Goal: Task Accomplishment & Management: Use online tool/utility

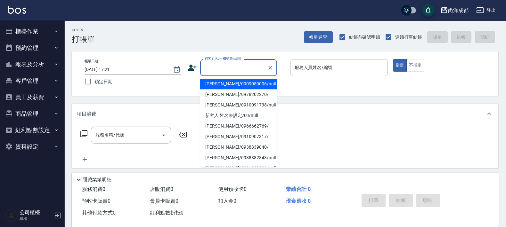
click at [250, 67] on input "顧客姓名/手機號碼/編號" at bounding box center [233, 67] width 61 height 11
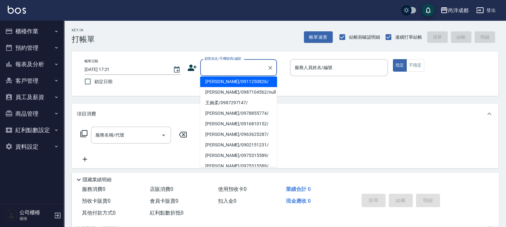
scroll to position [123, 0]
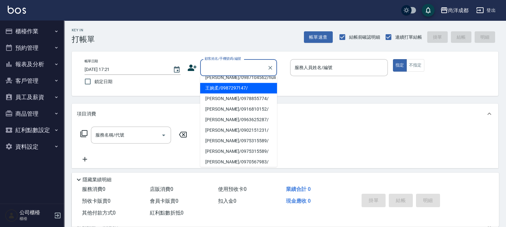
type input "王婉柔/0987297147/"
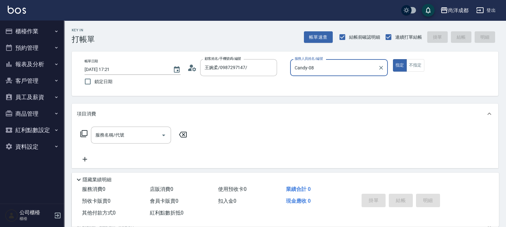
type input "Candy-08"
click at [269, 66] on icon "Clear" at bounding box center [270, 68] width 6 height 6
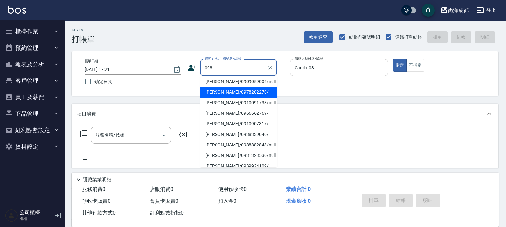
scroll to position [0, 0]
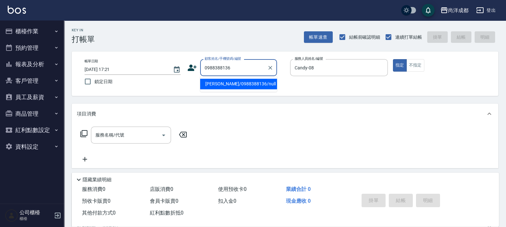
type input "[PERSON_NAME]/0988388136/null"
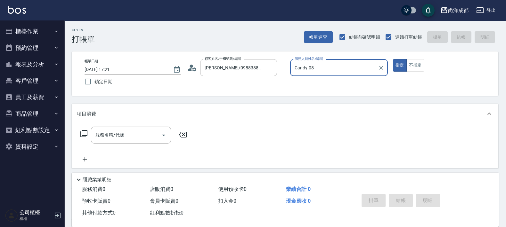
type input "[PERSON_NAME]-01"
click at [393, 59] on button "指定" at bounding box center [400, 65] width 14 height 12
type button "true"
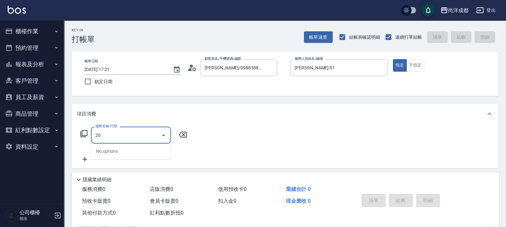
type input "201"
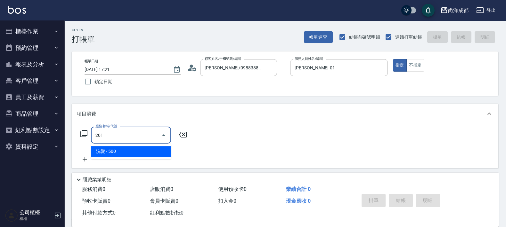
type input "50"
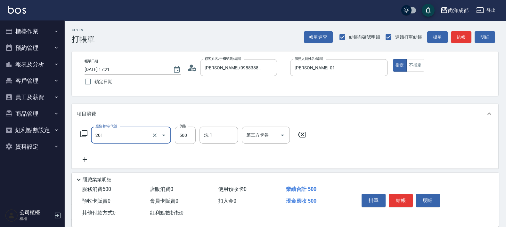
type input "洗髮(201)"
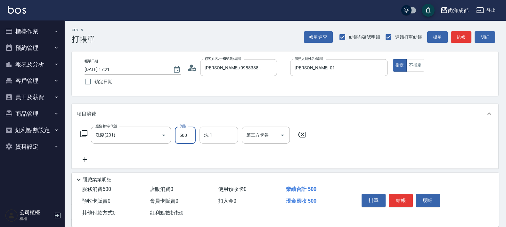
click at [211, 142] on div "洗-1" at bounding box center [218, 135] width 38 height 17
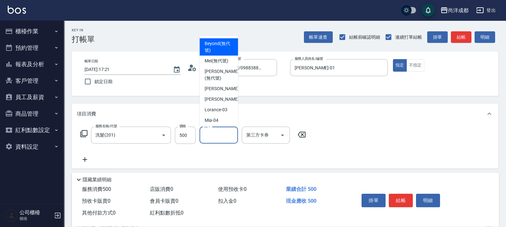
click at [219, 132] on input "洗-1" at bounding box center [218, 135] width 33 height 11
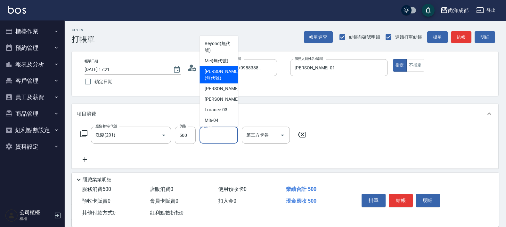
drag, startPoint x: 235, startPoint y: 58, endPoint x: 232, endPoint y: 71, distance: 13.0
click at [232, 74] on ul "Beyond (無代號) [PERSON_NAME] (無代號) [PERSON_NAME] (無代號) [PERSON_NAME] -01 Lance -0…" at bounding box center [218, 81] width 38 height 91
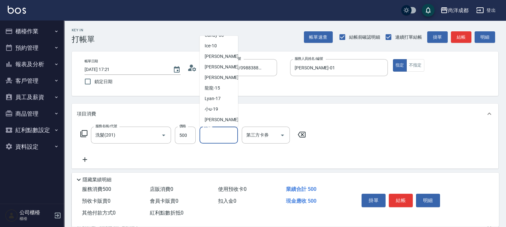
scroll to position [108, 0]
click at [218, 98] on span "Lyan -17" at bounding box center [213, 97] width 16 height 7
type input "Lyan-17"
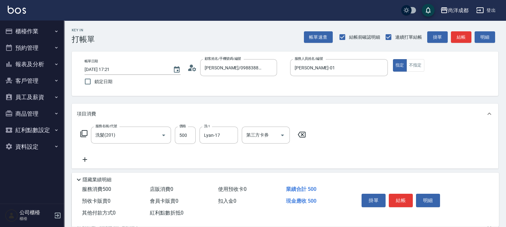
click at [223, 158] on div "服務名稱/代號 洗髮(201) 服務名稱/代號 價格 500 價格 洗-1 Lyan-17 洗-1 第三方卡券 第三方卡券" at bounding box center [193, 145] width 233 height 37
click at [218, 152] on div "服務名稱/代號 洗髮(201) 服務名稱/代號 價格 500 價格 洗-1 Lyan-17 洗-1 第三方卡券 第三方卡券" at bounding box center [193, 145] width 233 height 37
click at [234, 136] on icon "Clear" at bounding box center [231, 135] width 6 height 6
click at [227, 133] on input "洗-1" at bounding box center [218, 135] width 33 height 11
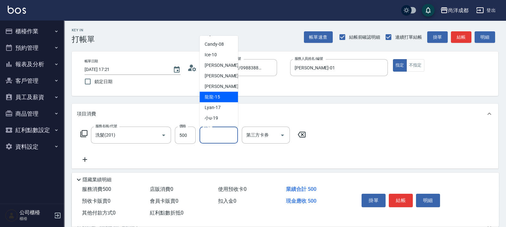
scroll to position [128, 0]
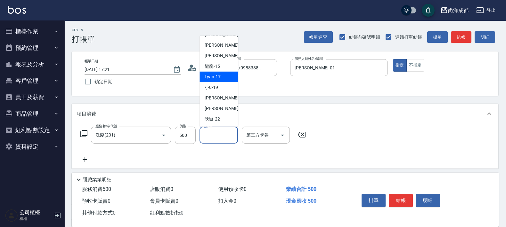
click at [213, 76] on span "Lyan -17" at bounding box center [213, 77] width 16 height 7
type input "Lyan-17"
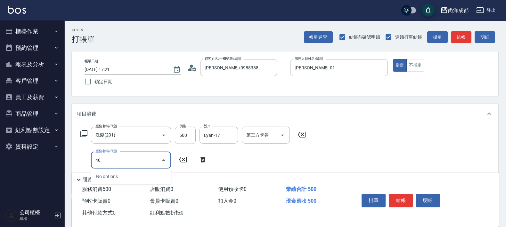
type input "401"
type input "70"
type input "剪髮(401)"
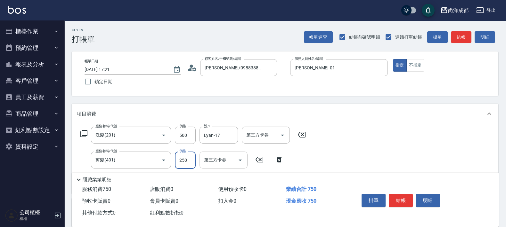
type input "50"
type input "80"
type input "130"
type input "800"
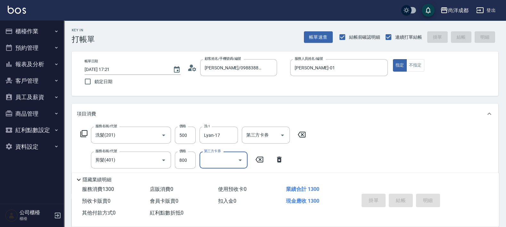
type input "[DATE] 17:23"
type input "0"
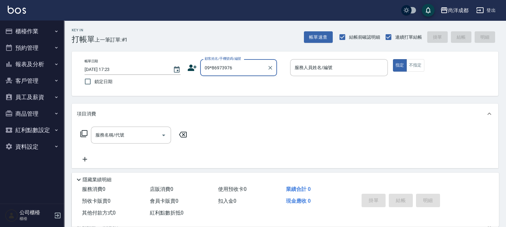
click at [211, 68] on input "09*86973976" at bounding box center [233, 67] width 61 height 11
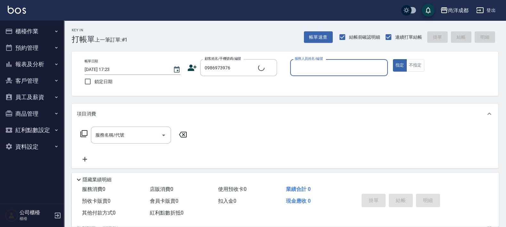
type input "[PERSON_NAME]/0986973976/"
type input "Lance-02"
click at [393, 59] on button "指定" at bounding box center [400, 65] width 14 height 12
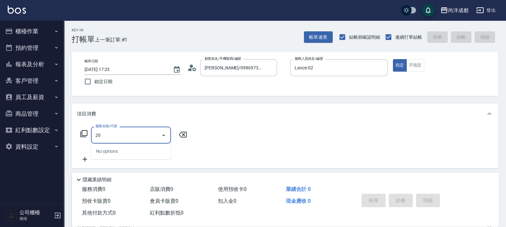
type input "201"
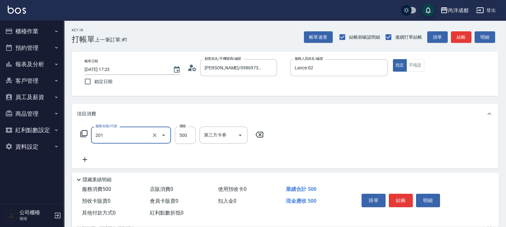
type input "50"
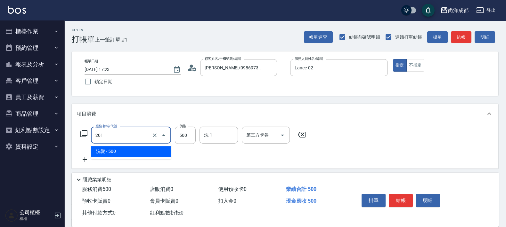
drag, startPoint x: 117, startPoint y: 140, endPoint x: 81, endPoint y: 143, distance: 36.7
click at [81, 143] on div "服務名稱/代號 201 服務名稱/代號 價格 500 價格 洗-1 洗-1 第三方卡券 第三方卡券" at bounding box center [193, 135] width 233 height 17
type input "4"
type input "0"
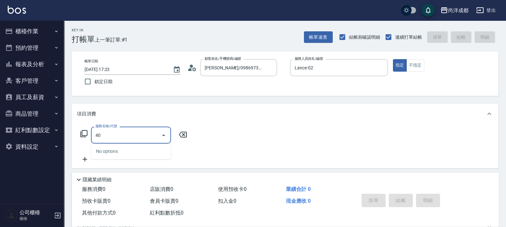
type input "401"
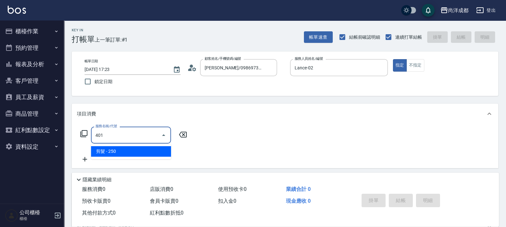
type input "20"
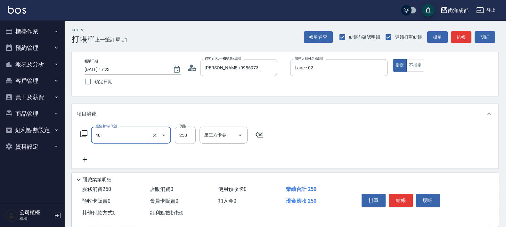
type input "剪髮(401)"
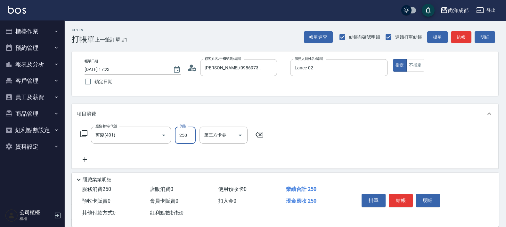
type input "0"
type input "90"
type input "900"
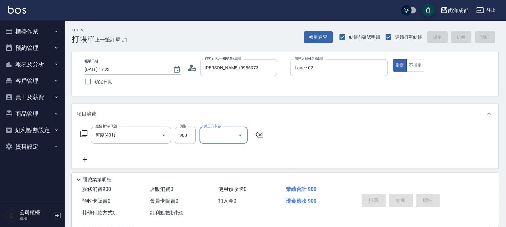
type input "0"
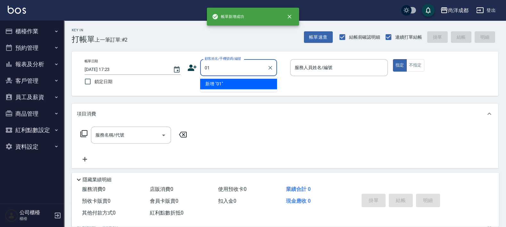
type input "01"
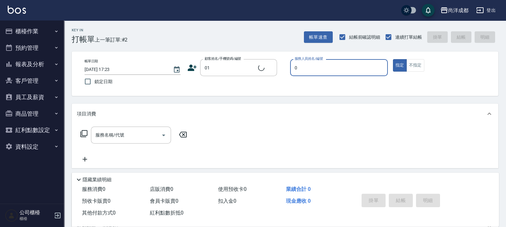
type input "02"
type input "不留客資/01/"
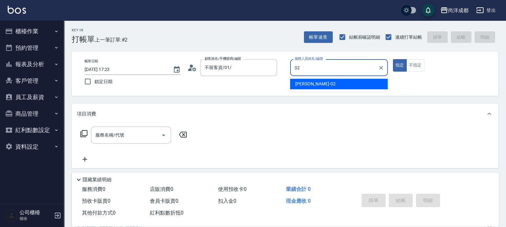
type input "Lance-02"
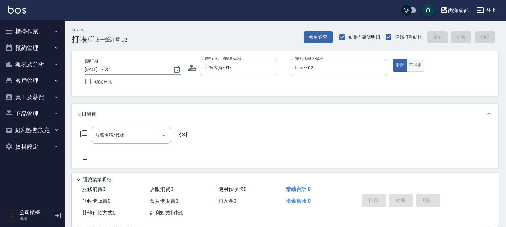
click at [414, 67] on button "不指定" at bounding box center [415, 65] width 18 height 12
type button "false"
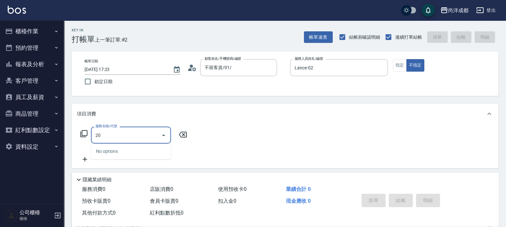
type input "201"
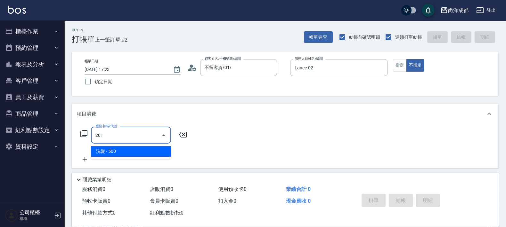
type input "50"
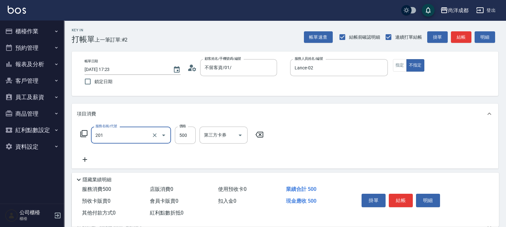
type input "洗髮(201)"
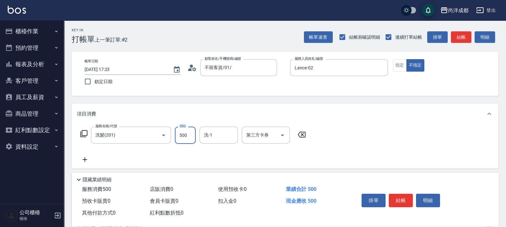
type input "0"
type input "60"
type input "600"
type input "Ice-10"
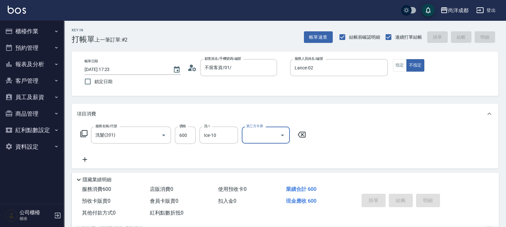
type input "0"
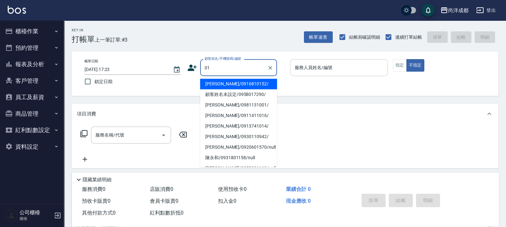
type input "[PERSON_NAME]/0916810152/"
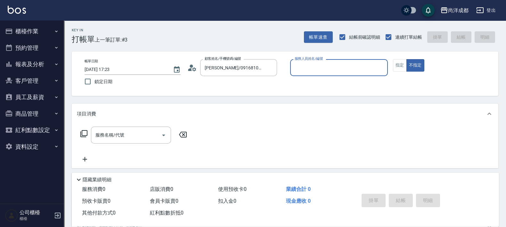
type input "Lance-02"
click at [270, 67] on icon "Clear" at bounding box center [270, 68] width 6 height 6
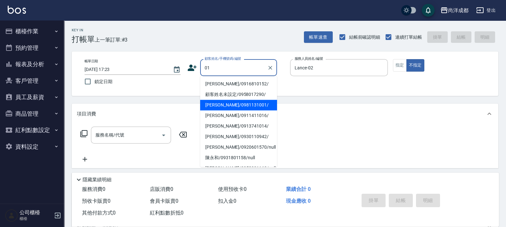
type input "[PERSON_NAME]/0981131001/"
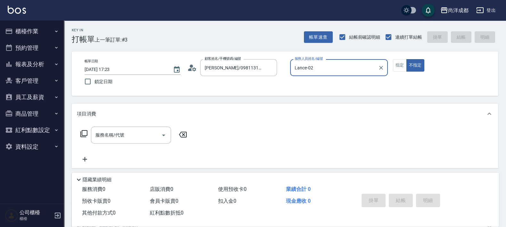
type input "Candy-08"
click at [269, 67] on icon "Clear" at bounding box center [270, 68] width 6 height 6
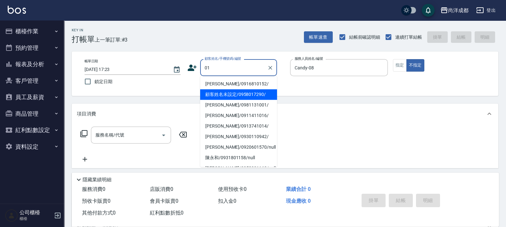
click at [232, 96] on li "顧客姓名未設定/0958017290/" at bounding box center [238, 94] width 77 height 11
type input "顧客姓名未設定/0958017290/"
click at [263, 68] on input "顧客姓名未設定/0958017290/" at bounding box center [233, 67] width 61 height 11
click at [270, 68] on icon "Clear" at bounding box center [270, 68] width 4 height 4
click at [244, 85] on li "不留客資/01/" at bounding box center [238, 84] width 77 height 11
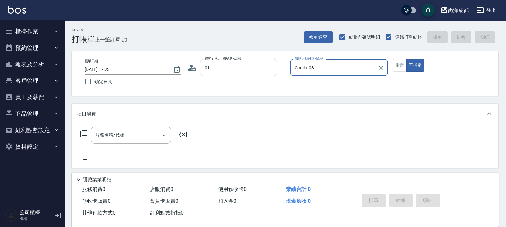
type input "不留客資/01/"
click at [379, 65] on icon "Clear" at bounding box center [381, 68] width 6 height 6
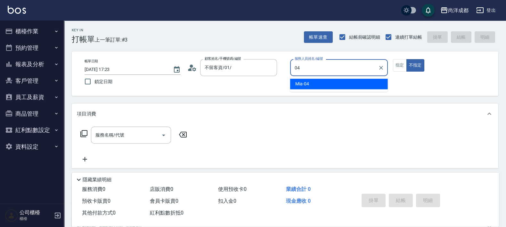
type input "Mia-04"
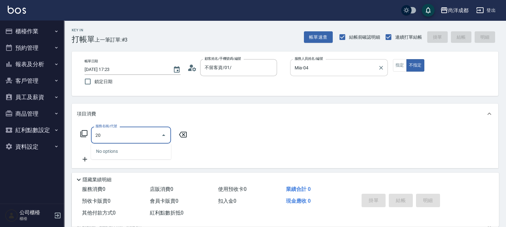
type input "201"
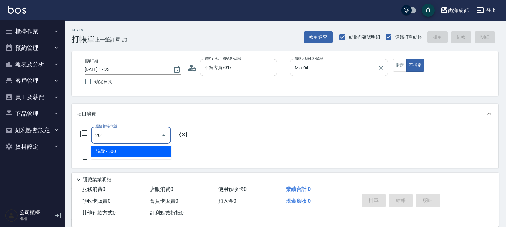
type input "50"
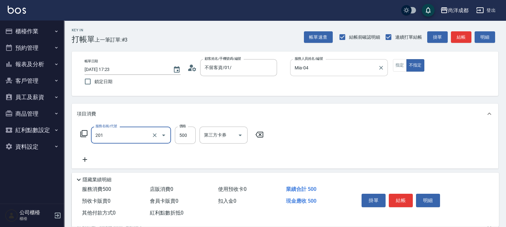
type input "洗髮(201)"
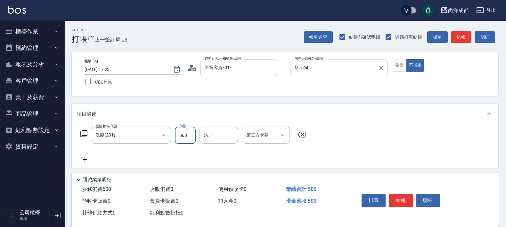
type input "0"
type input "60"
type input "600"
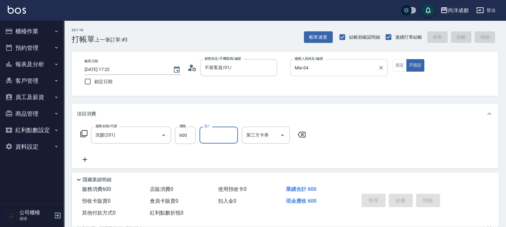
type input "[DATE] 17:24"
type input "0"
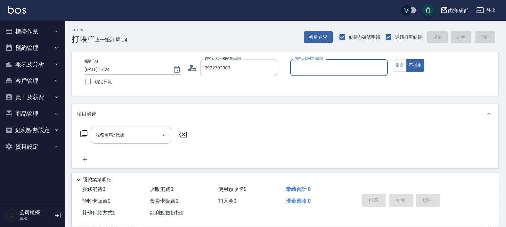
type input "[PERSON_NAME]/0972792003/"
click at [406, 59] on button "不指定" at bounding box center [415, 65] width 18 height 12
type input "[PERSON_NAME]-01"
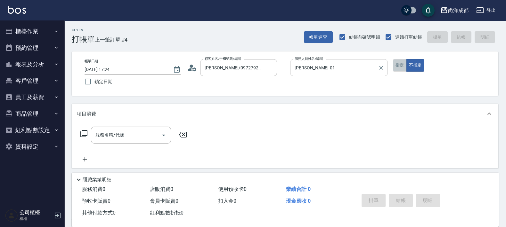
click at [396, 67] on button "指定" at bounding box center [400, 65] width 14 height 12
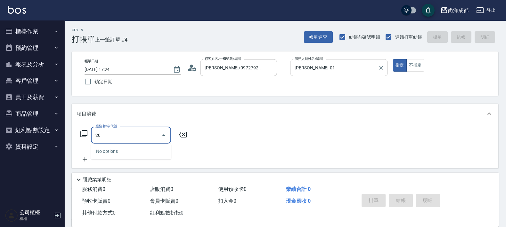
type input "201"
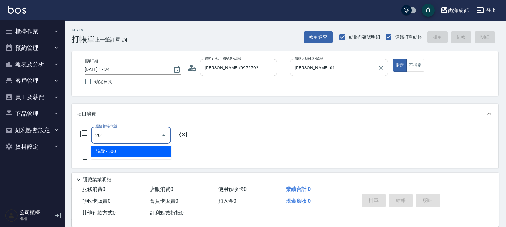
type input "50"
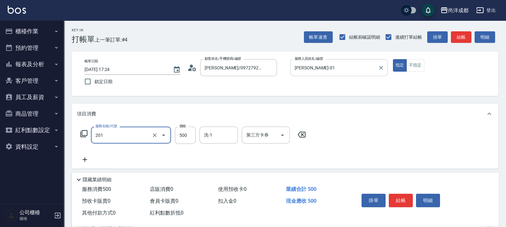
type input "洗髮(201)"
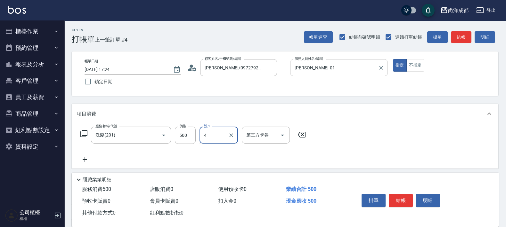
type input "4"
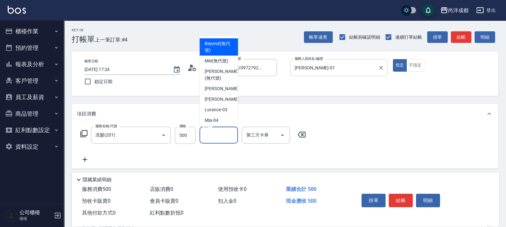
click at [211, 137] on input "洗-1" at bounding box center [218, 135] width 33 height 11
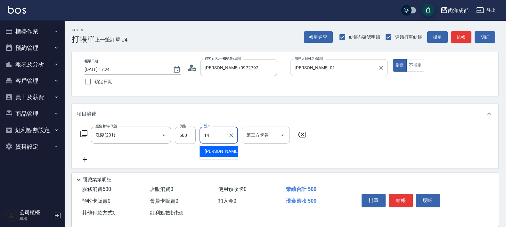
type input "Emma-14"
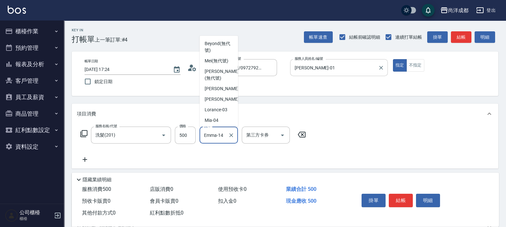
click at [218, 140] on input "Emma-14" at bounding box center [213, 135] width 23 height 11
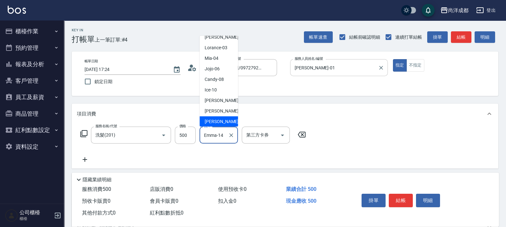
click at [224, 134] on input "Emma-14" at bounding box center [213, 135] width 23 height 11
click at [234, 134] on button "Clear" at bounding box center [231, 135] width 9 height 9
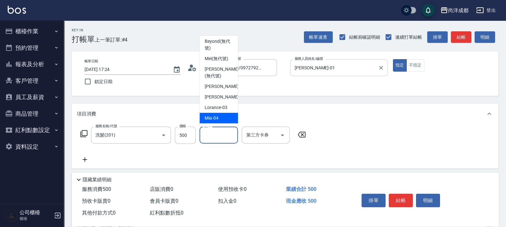
click at [321, 102] on div "Key In 打帳單 上一筆訂單:#4 帳單速查 結帳前確認明細 連續打單結帳 掛單 結帳 明細 帳單日期 [DATE] 17:24 鎖定日期 顧客姓名/手機…" at bounding box center [285, 173] width 442 height 306
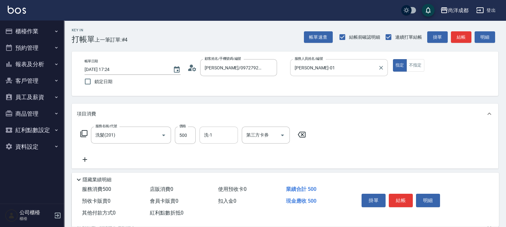
click at [216, 138] on input "洗-1" at bounding box center [218, 135] width 33 height 11
type input "Lyan-17"
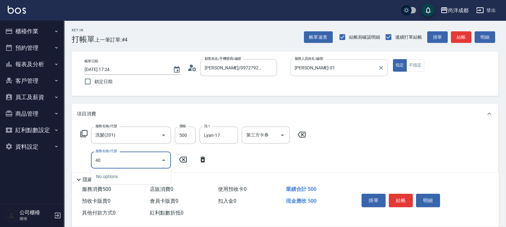
type input "401"
type input "70"
type input "剪髮(401)"
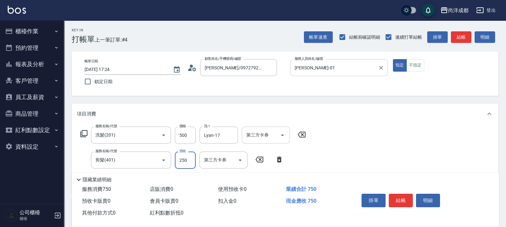
type input "50"
type input "80"
type input "130"
type input "800"
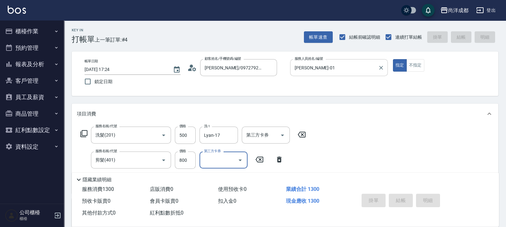
type input "[DATE] 17:25"
type input "0"
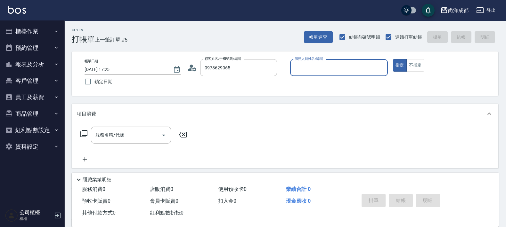
type input "[PERSON_NAME]/0978629065/"
type input "[PERSON_NAME]-01"
click at [393, 59] on button "指定" at bounding box center [400, 65] width 14 height 12
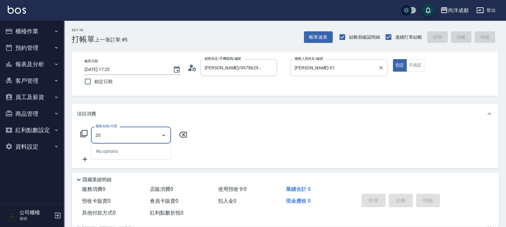
type input "201"
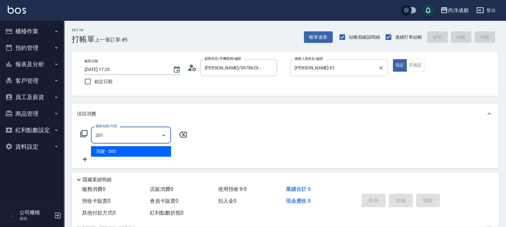
type input "50"
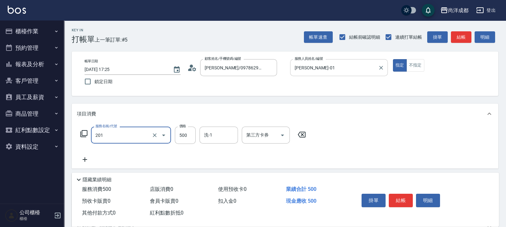
type input "洗髮(201)"
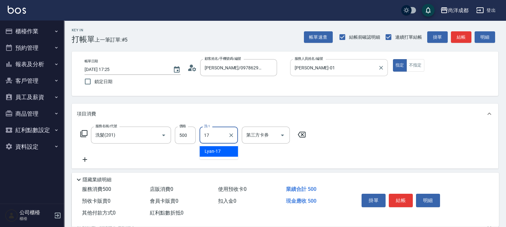
type input "Lyan-17"
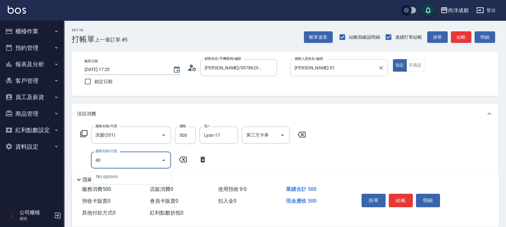
type input "401"
type input "70"
type input "剪髮(401)"
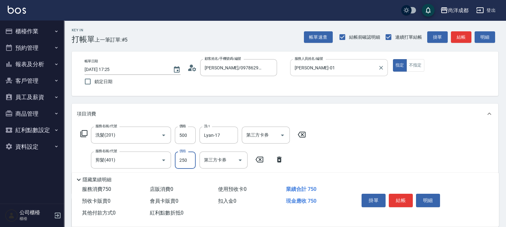
type input "50"
type input "88"
type input "130"
type input "880"
type input "930"
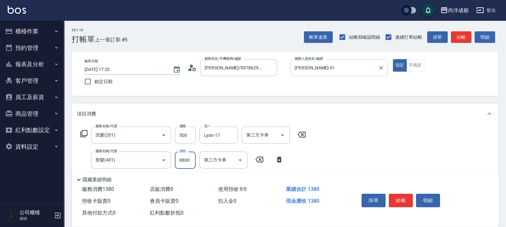
type input "8800"
click at [193, 159] on input "8800" at bounding box center [185, 160] width 21 height 17
type input "50"
type input "80"
type input "130"
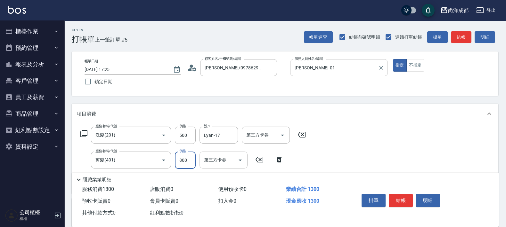
type input "800"
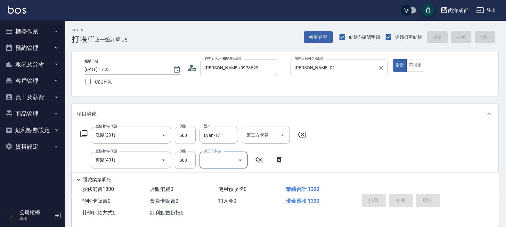
type input "[DATE] 17:26"
type input "0"
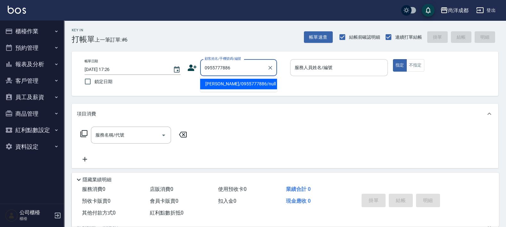
type input "[PERSON_NAME]/0955777886/null"
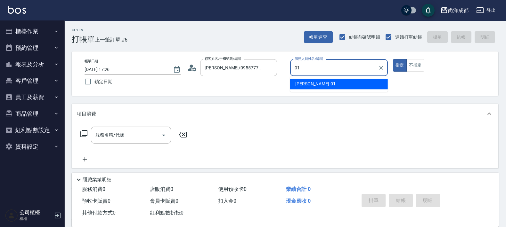
type input "[PERSON_NAME]-01"
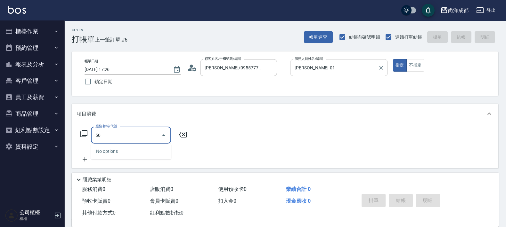
type input "501"
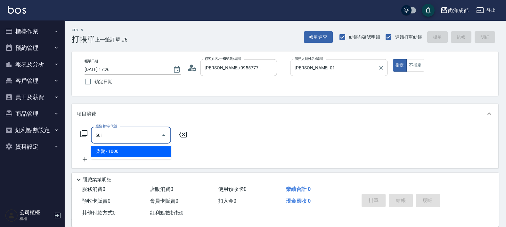
type input "100"
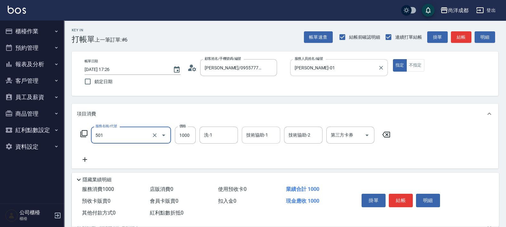
type input "染髮(501)"
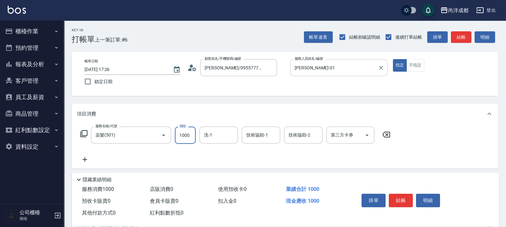
type input "0"
type input "24"
type input "20"
type input "249"
type input "240"
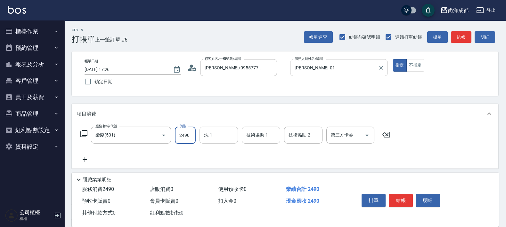
type input "2490"
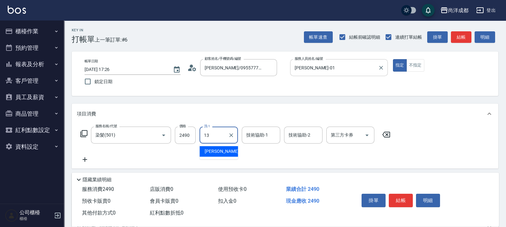
type input "[PERSON_NAME]-13"
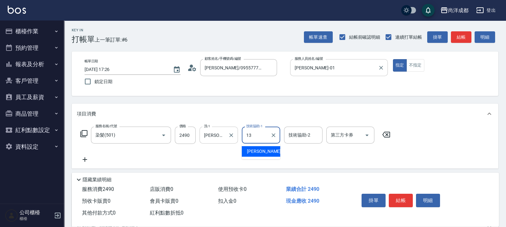
type input "[PERSON_NAME]-13"
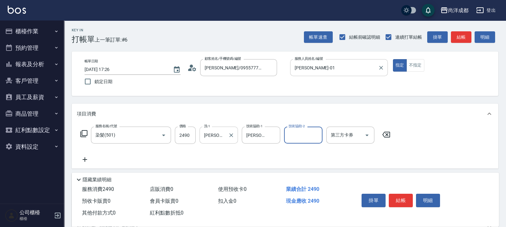
type input "1"
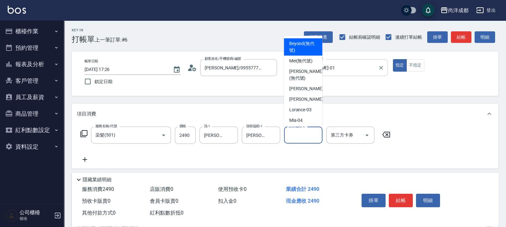
type input "Beyond(無代號)"
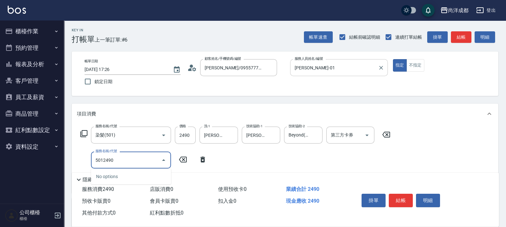
drag, startPoint x: 147, startPoint y: 160, endPoint x: -2, endPoint y: 168, distance: 148.4
click at [0, 168] on html "尚洋成都 登出 櫃檯作業 打帳單 帳單列表 營業儀表板 高階收支登錄 材料自購登錄 每日結帳 排班表 預約管理 預約管理 單日預約紀錄 單週預約紀錄 報表及分…" at bounding box center [253, 175] width 506 height 351
type input "501"
type input "340"
type input "染髮(501)"
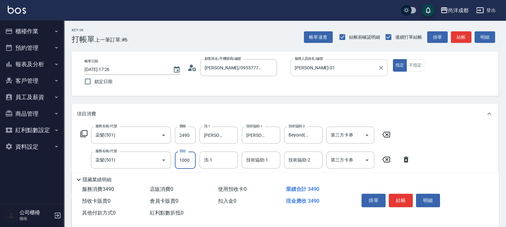
type input "2"
type input "250"
type input "24"
type input "270"
type input "249"
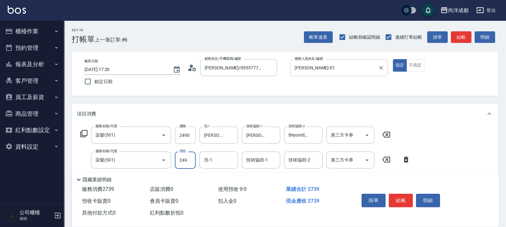
type input "490"
type input "2490"
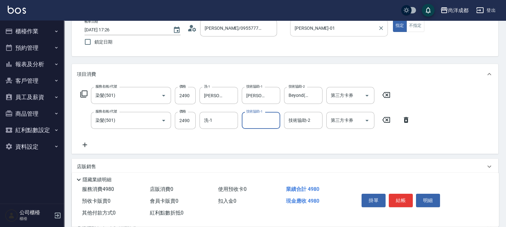
scroll to position [80, 0]
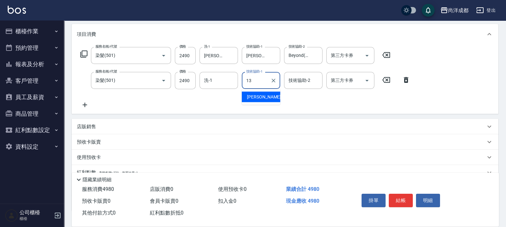
type input "[PERSON_NAME]-13"
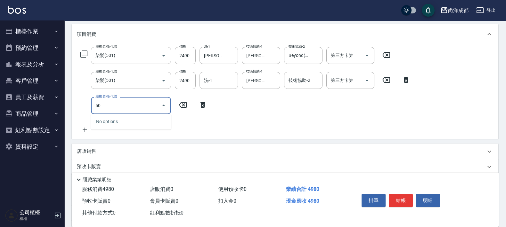
type input "501"
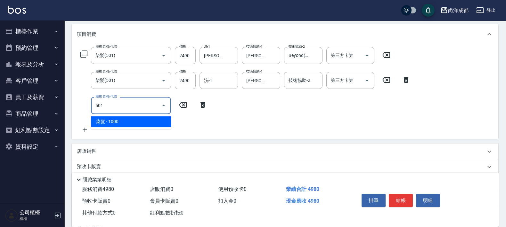
type input "590"
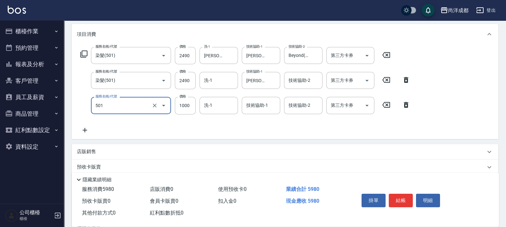
type input "染髮(501)"
type input "490"
type input "60"
type input "550"
type input "600"
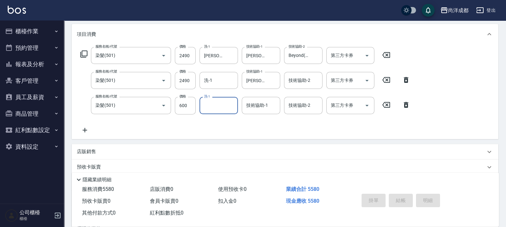
type input "[DATE] 17:27"
type input "0"
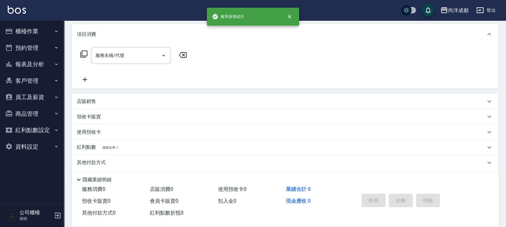
scroll to position [0, 0]
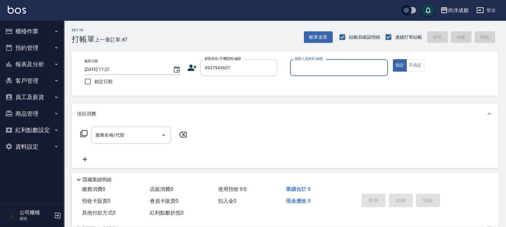
type input "[PERSON_NAME]/0937943607/"
type input "[PERSON_NAME]-01"
click at [393, 59] on button "指定" at bounding box center [400, 65] width 14 height 12
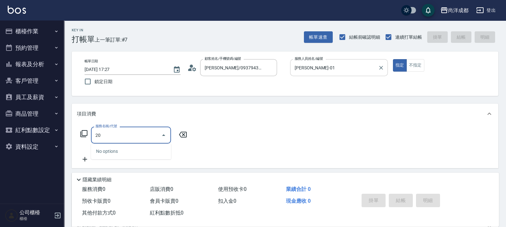
type input "201"
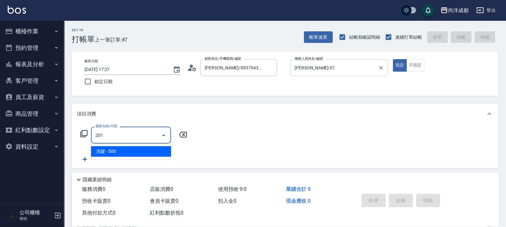
type input "50"
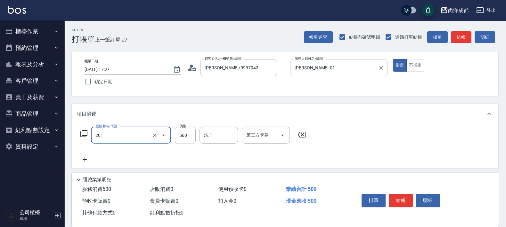
type input "洗髮(201)"
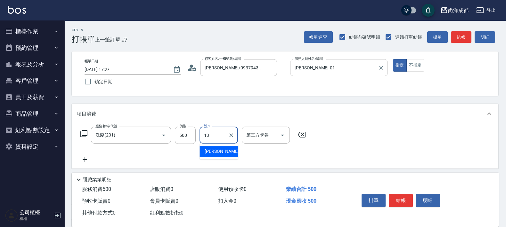
type input "[PERSON_NAME]-13"
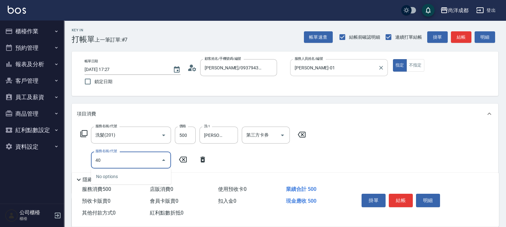
type input "401"
type input "70"
type input "剪髮(401)"
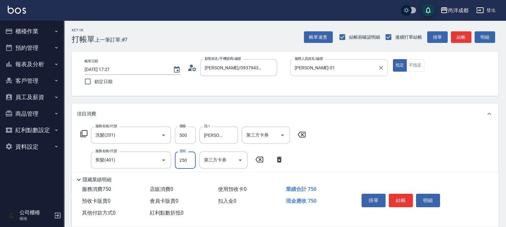
type input "50"
type input "80"
type input "130"
type input "800"
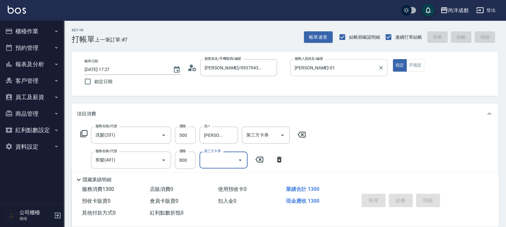
type input "0"
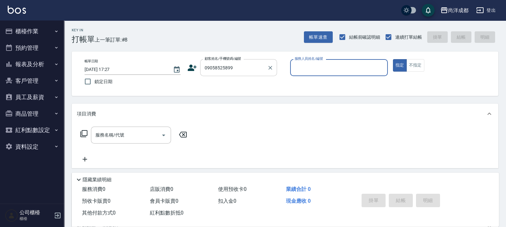
click at [226, 68] on input "09058525899" at bounding box center [233, 67] width 61 height 11
type input "[PERSON_NAME]/0905852899/null"
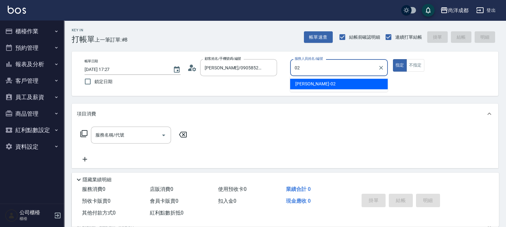
type input "Lance-02"
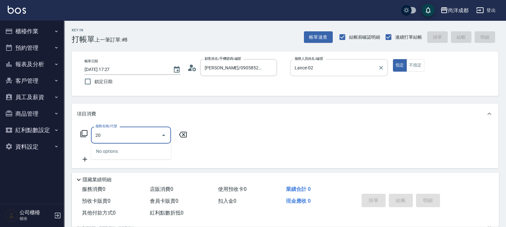
type input "201"
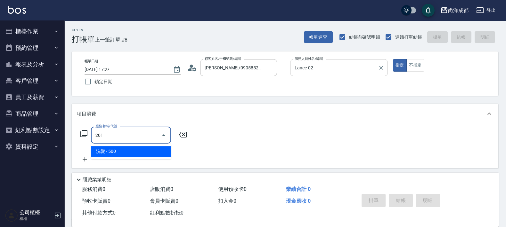
type input "50"
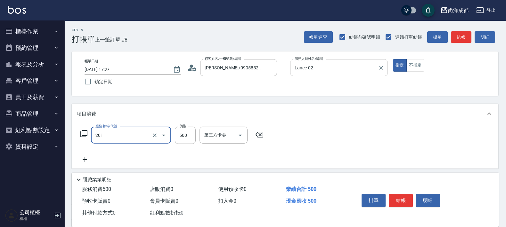
type input "洗髮(201)"
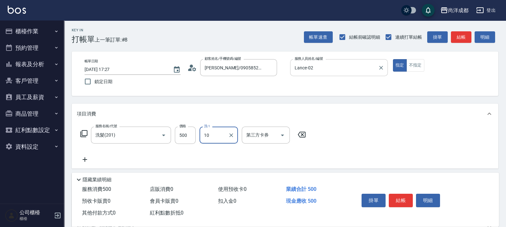
type input "Ice-10"
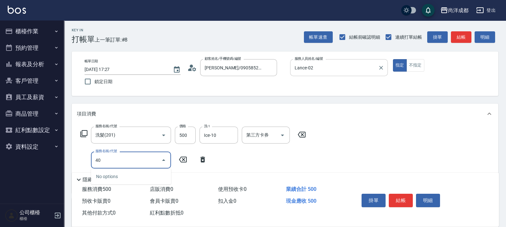
type input "401"
type input "70"
type input "剪髮(401)"
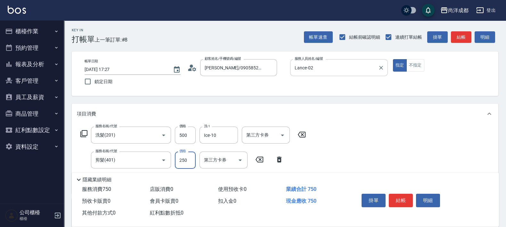
type input "50"
type input "100"
type input "500"
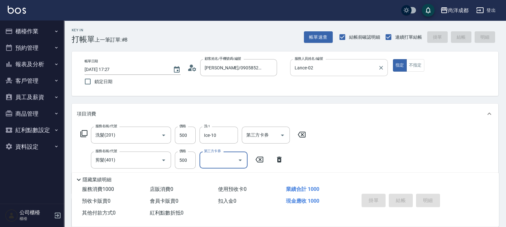
type input "[DATE] 17:28"
type input "0"
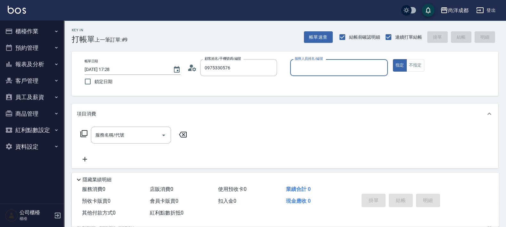
type input "門雨農/0975330576/"
type input "[PERSON_NAME]-01"
click at [393, 59] on button "指定" at bounding box center [400, 65] width 14 height 12
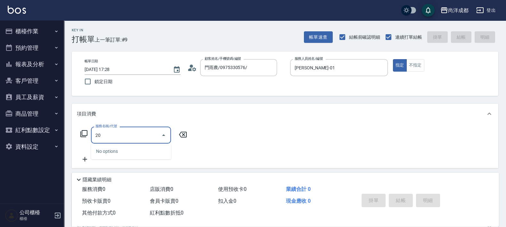
type input "201"
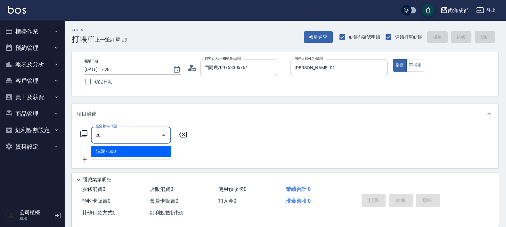
type input "50"
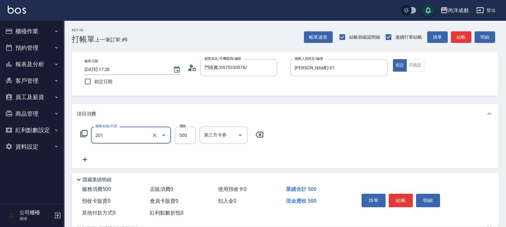
type input "洗髮(201)"
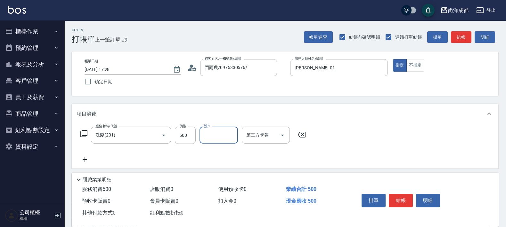
type input "3"
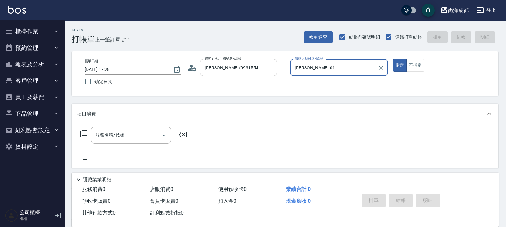
click at [393, 59] on button "指定" at bounding box center [400, 65] width 14 height 12
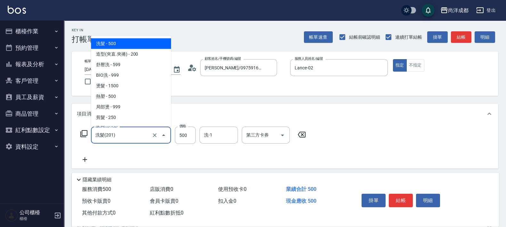
click at [109, 140] on input "洗髮(201)" at bounding box center [122, 135] width 56 height 11
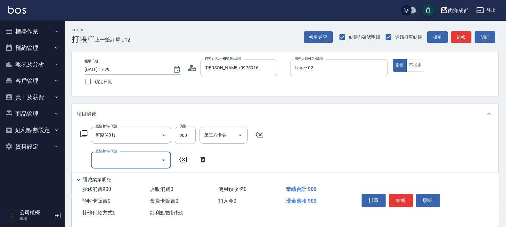
click at [201, 163] on icon at bounding box center [203, 160] width 16 height 8
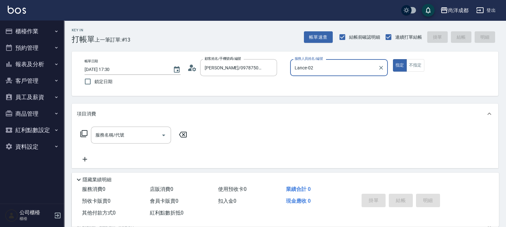
click at [393, 59] on button "指定" at bounding box center [400, 65] width 14 height 12
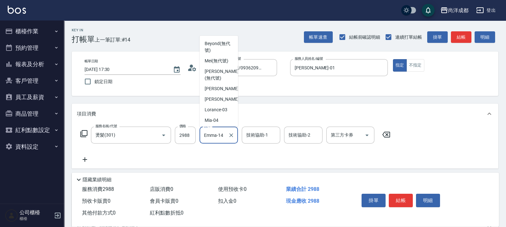
click at [212, 131] on input "Emma-14" at bounding box center [213, 135] width 23 height 11
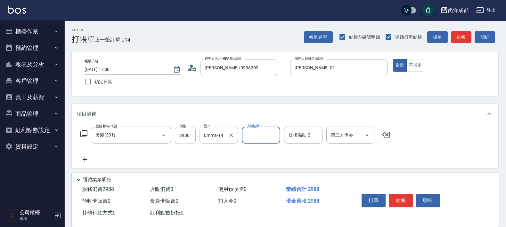
click at [224, 138] on input "Emma-14" at bounding box center [213, 135] width 23 height 11
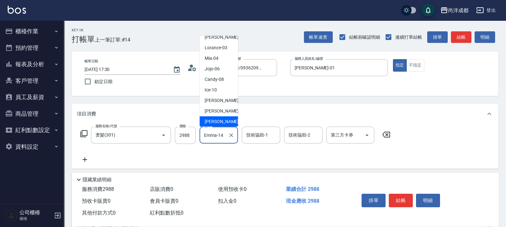
click at [224, 138] on input "Emma-14" at bounding box center [213, 135] width 23 height 11
click at [231, 133] on icon "Clear" at bounding box center [231, 135] width 6 height 6
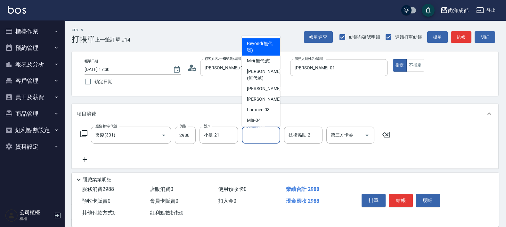
click at [254, 136] on input "技術協助-1" at bounding box center [261, 135] width 33 height 11
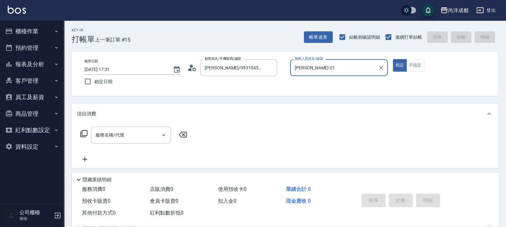
click at [393, 59] on button "指定" at bounding box center [400, 65] width 14 height 12
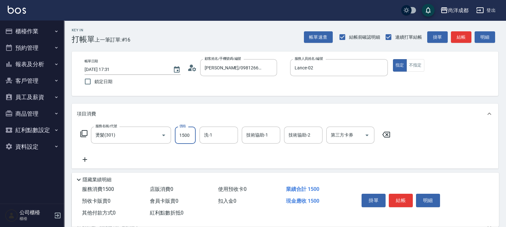
click at [194, 133] on input "1500" at bounding box center [185, 135] width 21 height 17
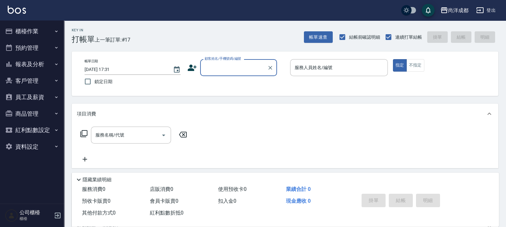
drag, startPoint x: 37, startPoint y: 37, endPoint x: 38, endPoint y: 32, distance: 5.2
click at [38, 37] on button "櫃檯作業" at bounding box center [32, 31] width 59 height 17
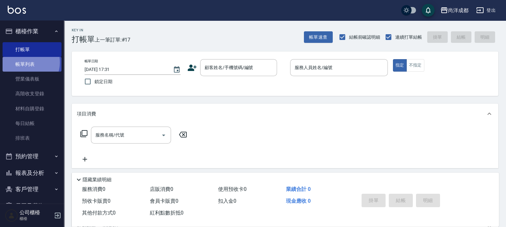
click at [25, 62] on link "帳單列表" at bounding box center [32, 64] width 59 height 15
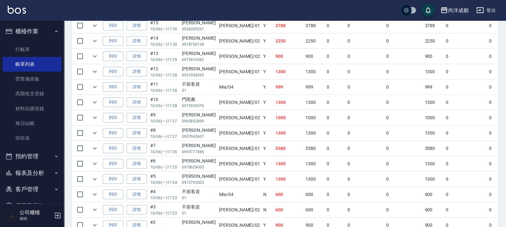
scroll to position [255, 0]
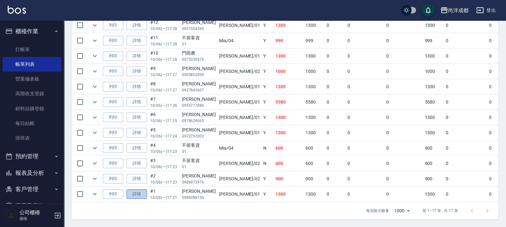
click at [135, 189] on link "詳情" at bounding box center [136, 194] width 20 height 10
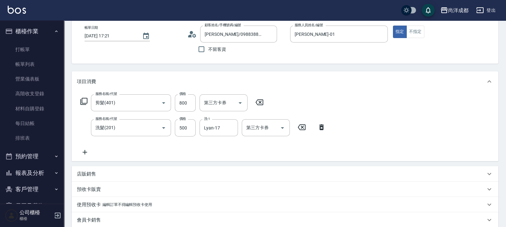
scroll to position [80, 0]
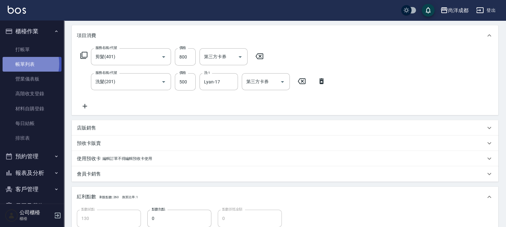
click at [18, 64] on link "帳單列表" at bounding box center [32, 64] width 59 height 15
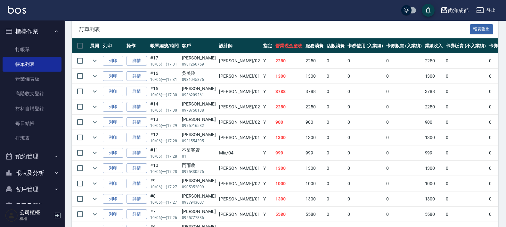
scroll to position [200, 0]
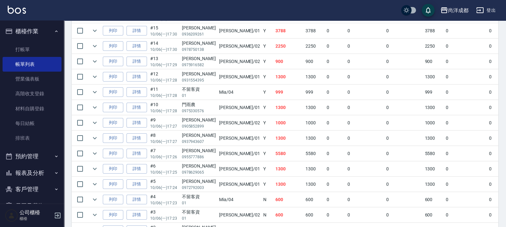
click at [136, 189] on td "詳情" at bounding box center [137, 184] width 24 height 15
click at [134, 182] on link "詳情" at bounding box center [136, 185] width 20 height 10
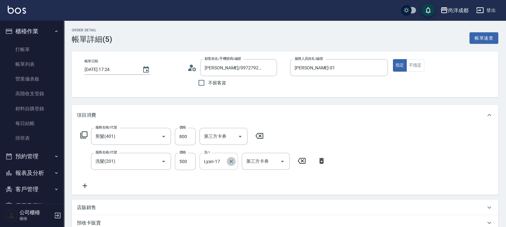
click at [230, 160] on icon "Clear" at bounding box center [231, 162] width 4 height 4
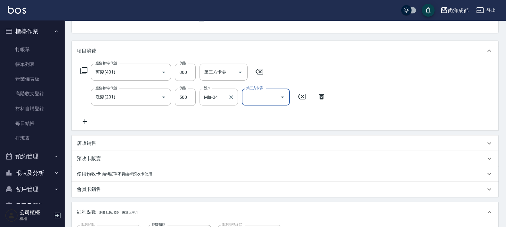
scroll to position [160, 0]
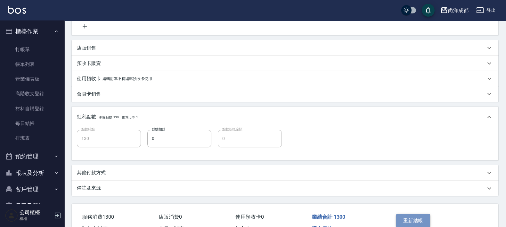
click at [413, 215] on button "重新結帳" at bounding box center [413, 220] width 34 height 13
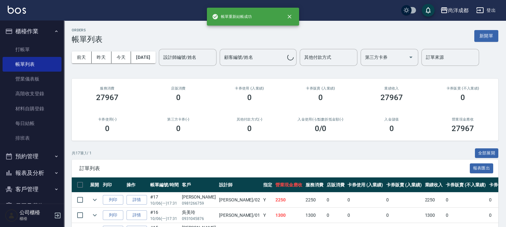
scroll to position [240, 0]
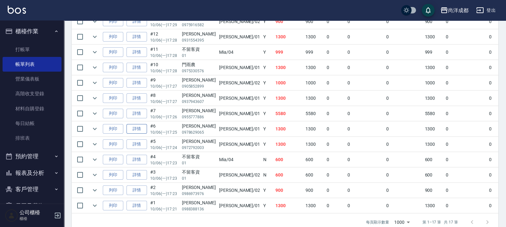
click at [141, 126] on link "詳情" at bounding box center [136, 129] width 20 height 10
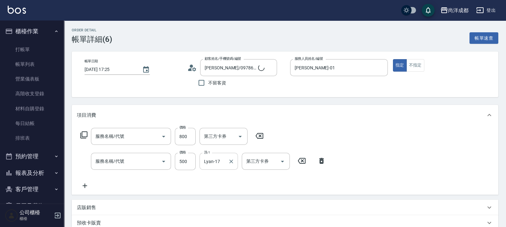
click at [220, 160] on input "Lyan-17" at bounding box center [213, 161] width 23 height 11
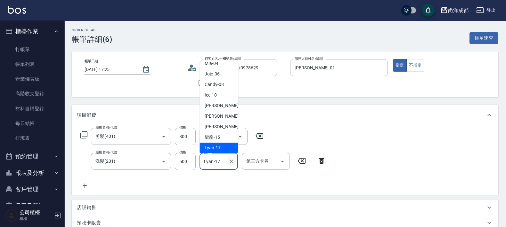
click at [234, 159] on icon "Clear" at bounding box center [231, 161] width 6 height 6
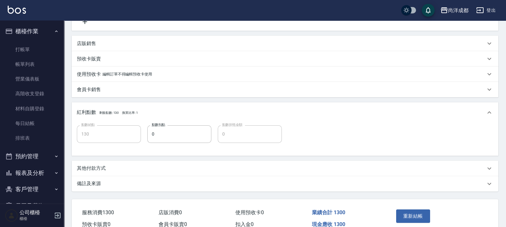
scroll to position [197, 0]
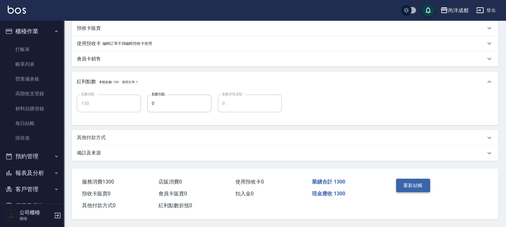
click at [422, 179] on button "重新結帳" at bounding box center [413, 185] width 34 height 13
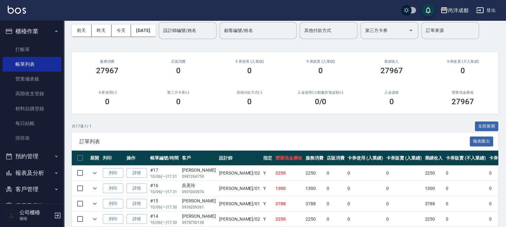
scroll to position [200, 0]
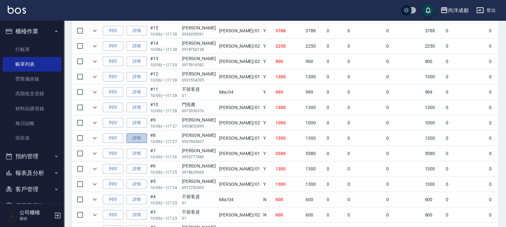
click at [138, 139] on link "詳情" at bounding box center [136, 138] width 20 height 10
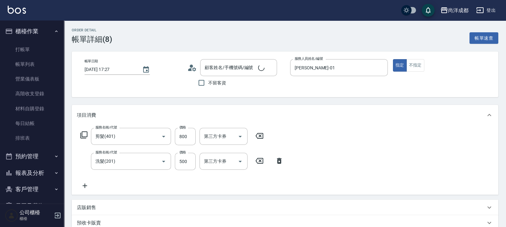
scroll to position [40, 0]
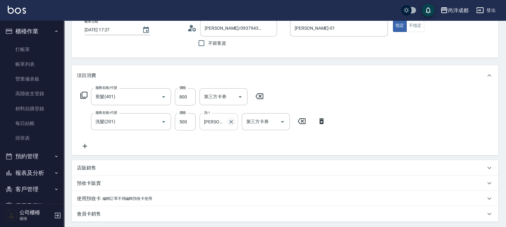
click at [229, 120] on icon "Clear" at bounding box center [231, 122] width 4 height 4
click at [333, 90] on div "服務名稱/代號 剪髮(401) 服務名稱/代號 價格 800 價格 第三方卡券 第三方卡券 服務名稱/代號 洗髮(201) 服務名稱/代號 價格 500 價格…" at bounding box center [285, 120] width 426 height 69
click at [228, 120] on input "洗-1" at bounding box center [218, 121] width 33 height 11
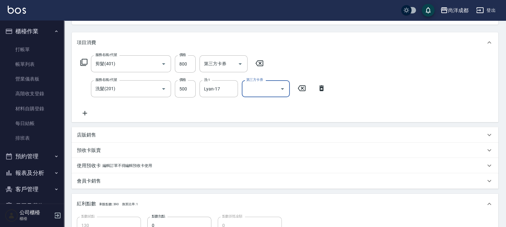
scroll to position [197, 0]
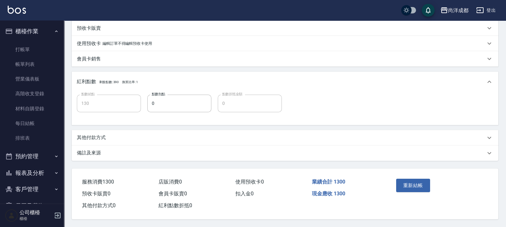
click at [419, 181] on button "重新結帳" at bounding box center [413, 185] width 34 height 13
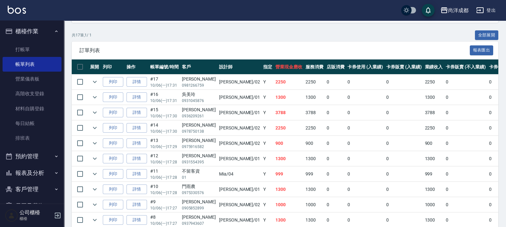
scroll to position [200, 0]
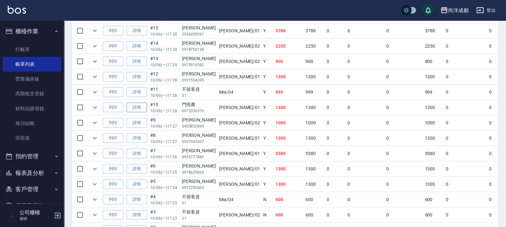
click at [138, 103] on link "詳情" at bounding box center [136, 108] width 20 height 10
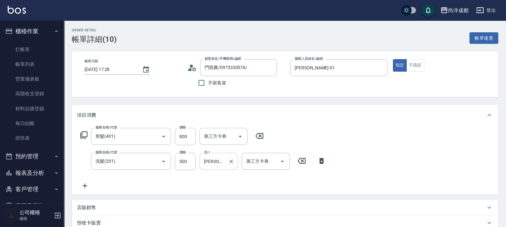
click at [230, 160] on icon "Clear" at bounding box center [231, 161] width 6 height 6
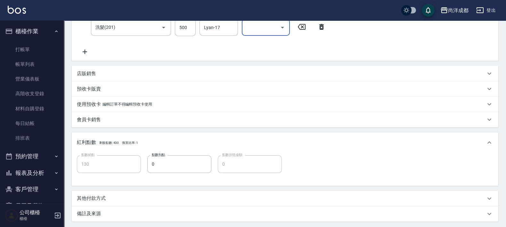
scroll to position [197, 0]
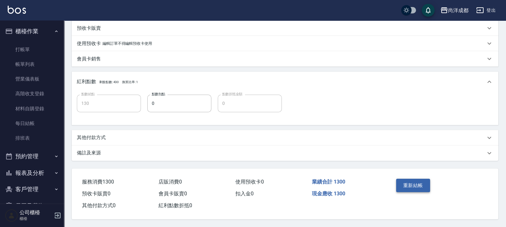
click at [418, 181] on button "重新結帳" at bounding box center [413, 185] width 34 height 13
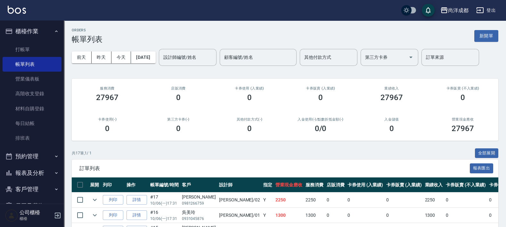
scroll to position [160, 0]
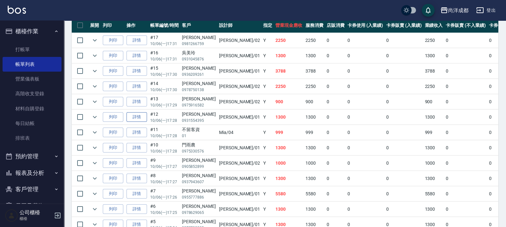
click at [137, 117] on link "詳情" at bounding box center [136, 117] width 20 height 10
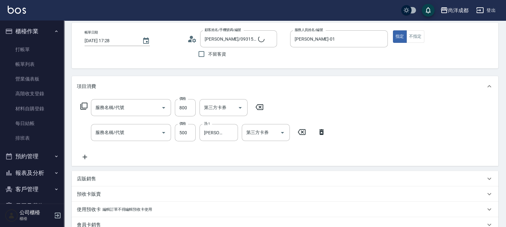
scroll to position [118, 0]
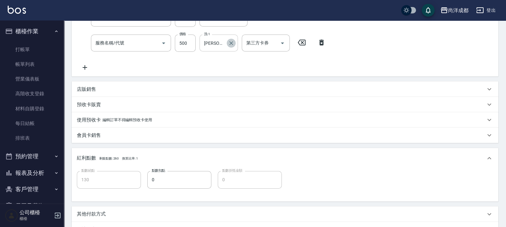
click at [233, 41] on icon "Clear" at bounding box center [231, 43] width 6 height 6
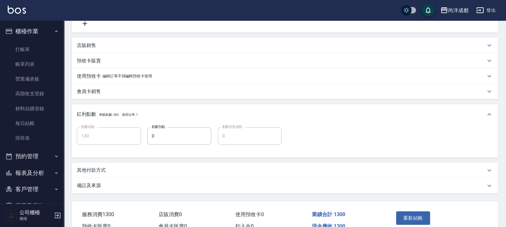
scroll to position [197, 0]
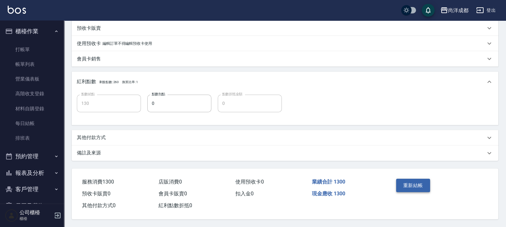
click at [411, 188] on button "重新結帳" at bounding box center [413, 185] width 34 height 13
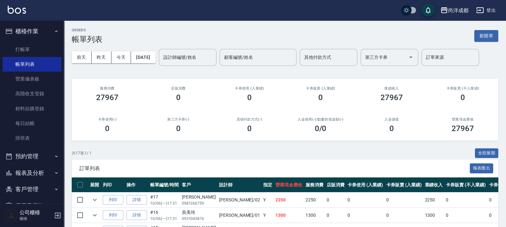
click at [36, 157] on button "預約管理" at bounding box center [32, 156] width 59 height 17
click at [29, 173] on link "預約管理" at bounding box center [32, 174] width 59 height 15
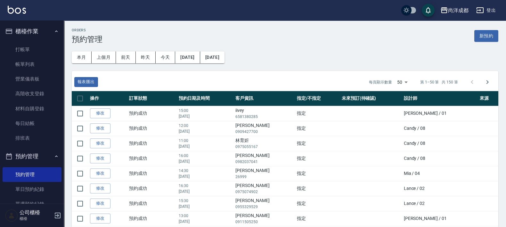
click at [38, 155] on button "預約管理" at bounding box center [32, 156] width 59 height 17
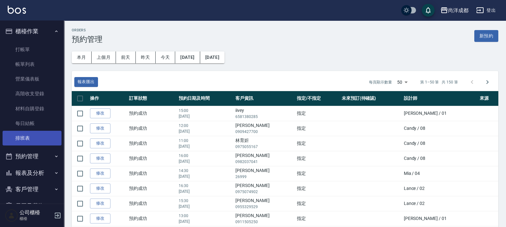
scroll to position [67, 0]
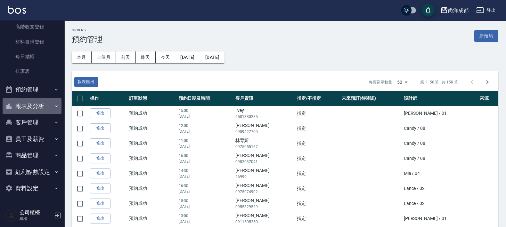
click at [37, 98] on button "報表及分析" at bounding box center [32, 106] width 59 height 17
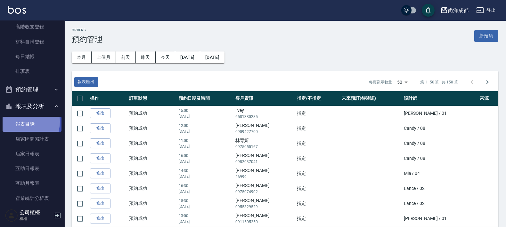
click at [21, 121] on link "報表目錄" at bounding box center [32, 124] width 59 height 15
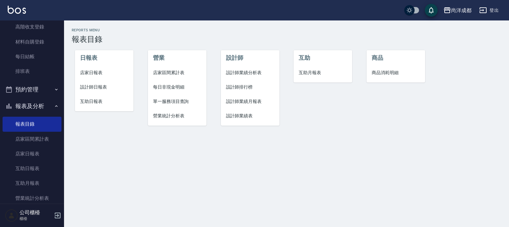
click at [92, 96] on li "互助日報表" at bounding box center [104, 101] width 59 height 14
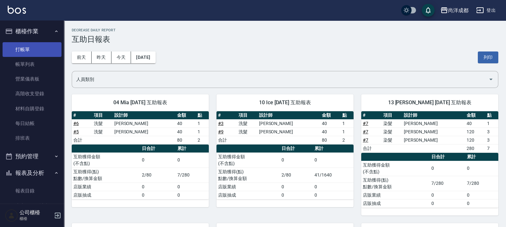
click at [31, 48] on link "打帳單" at bounding box center [32, 49] width 59 height 15
